Goal: Check status: Check status

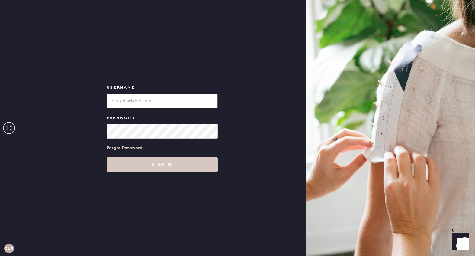
type input "[EMAIL_ADDRESS][DOMAIN_NAME]"
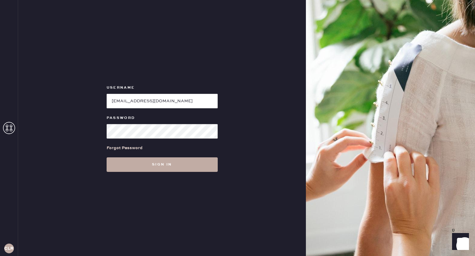
click at [167, 157] on button "Sign in" at bounding box center [162, 164] width 111 height 15
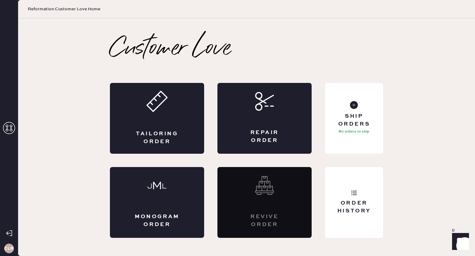
click at [11, 125] on icon at bounding box center [9, 128] width 12 height 12
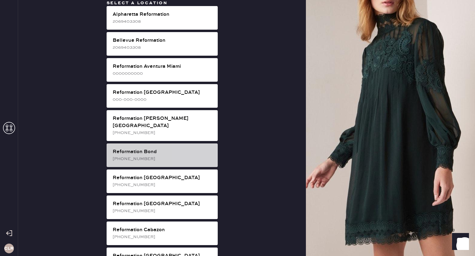
scroll to position [796, 0]
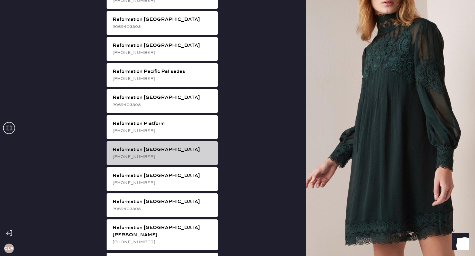
click at [166, 141] on div "Reformation [PERSON_NAME] [PHONE_NUMBER]" at bounding box center [162, 153] width 111 height 24
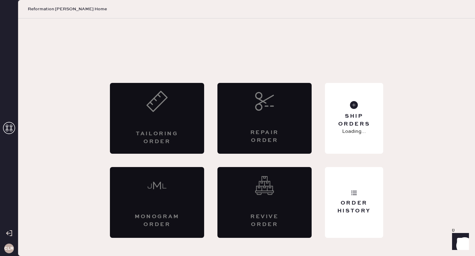
scroll to position [0, 0]
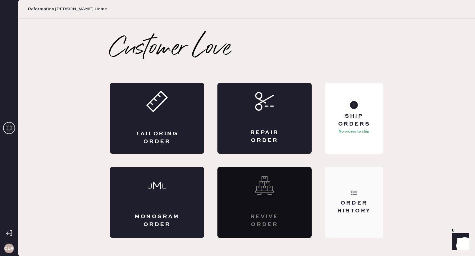
click at [350, 185] on div "Order History" at bounding box center [354, 202] width 58 height 71
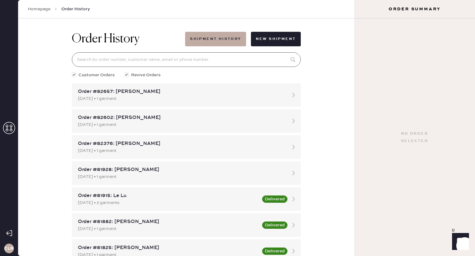
click at [236, 64] on input at bounding box center [186, 59] width 229 height 15
paste input "81547"
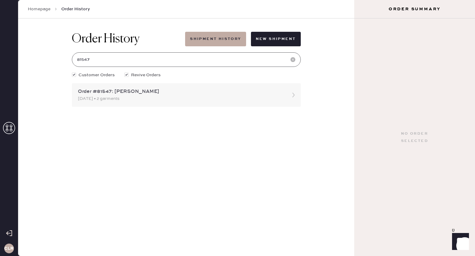
type input "81547"
click at [292, 94] on icon at bounding box center [294, 95] width 12 height 12
